Goal: Transaction & Acquisition: Purchase product/service

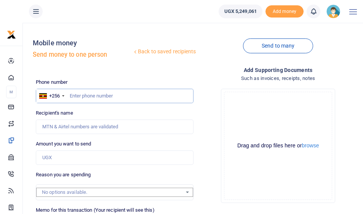
click at [102, 94] on input "text" at bounding box center [114, 96] width 157 height 14
type input "789445497"
type input "[PERSON_NAME]"
type input "789445497"
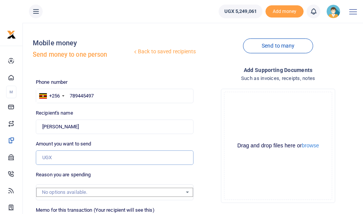
click at [70, 156] on input "Amount you want to send" at bounding box center [114, 157] width 157 height 14
type input "562,000"
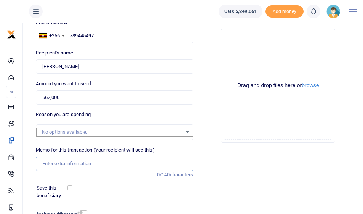
click at [56, 159] on input "Memo for this transaction (Your recipient will see this)" at bounding box center [114, 164] width 157 height 14
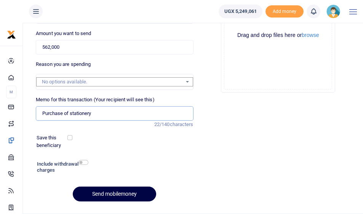
scroll to position [127, 0]
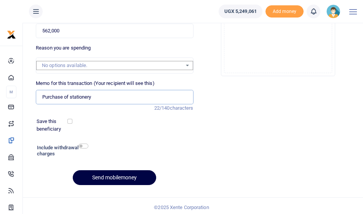
type input "Purchase of stationery"
click at [82, 144] on input "checkbox" at bounding box center [83, 146] width 10 height 5
checkbox input "true"
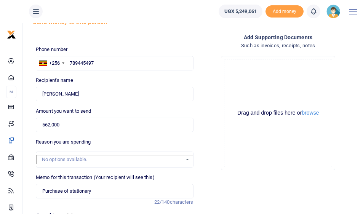
scroll to position [147, 0]
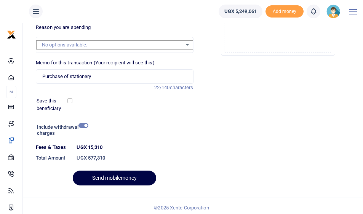
click at [97, 173] on button "Send mobilemoney" at bounding box center [114, 178] width 83 height 15
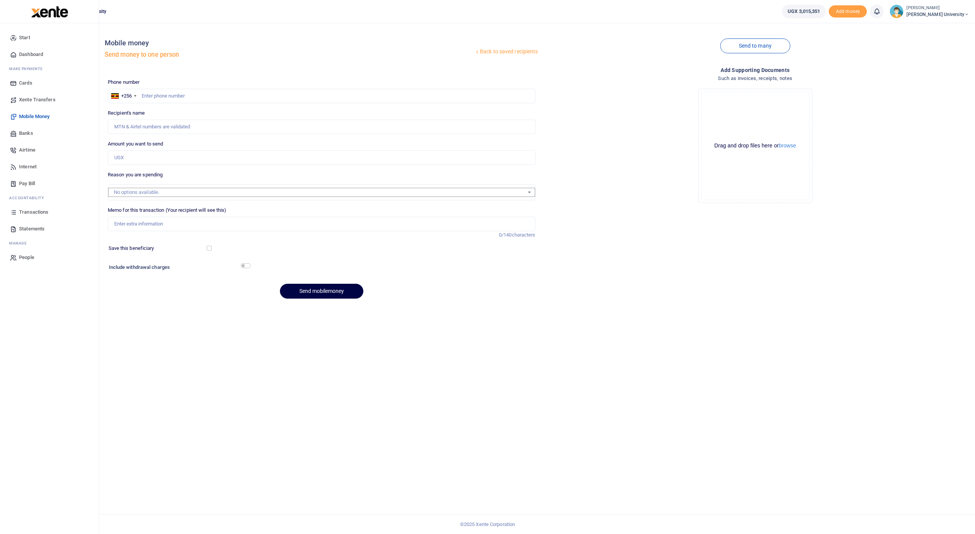
click at [27, 213] on span "Transactions" at bounding box center [33, 212] width 29 height 8
